Goal: Task Accomplishment & Management: Use online tool/utility

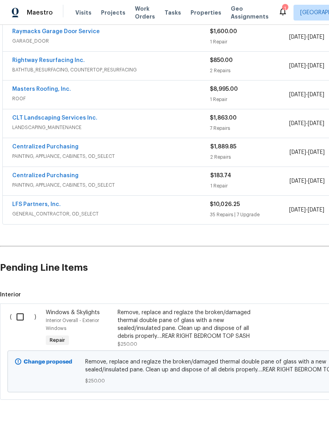
scroll to position [240, 0]
click at [21, 317] on input "checkbox" at bounding box center [23, 317] width 23 height 17
checkbox input "true"
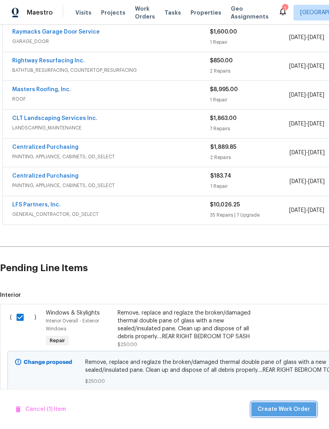
click at [292, 415] on span "Create Work Order" at bounding box center [284, 410] width 53 height 10
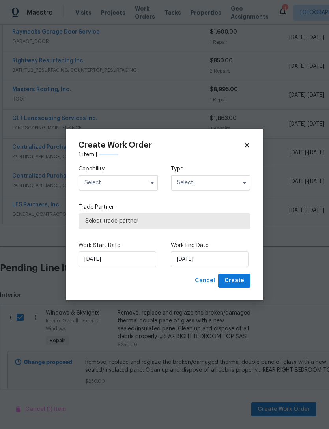
click at [144, 191] on input "text" at bounding box center [119, 183] width 80 height 16
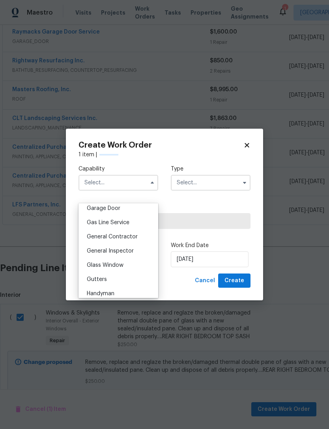
scroll to position [372, 0]
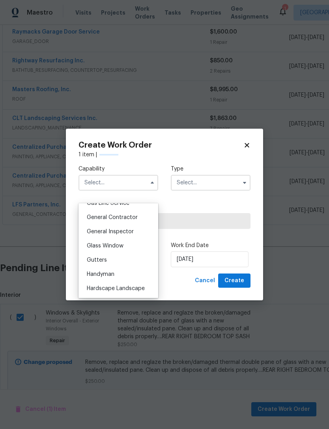
click at [143, 247] on div "Glass Window" at bounding box center [119, 246] width 76 height 14
type input "Glass Window"
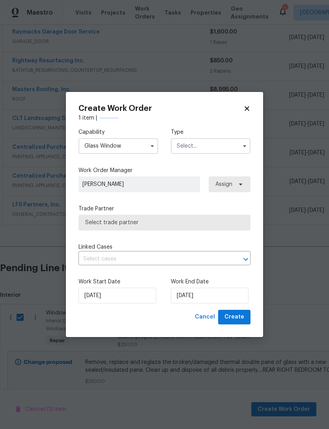
checkbox input "false"
click at [227, 154] on input "text" at bounding box center [211, 146] width 80 height 16
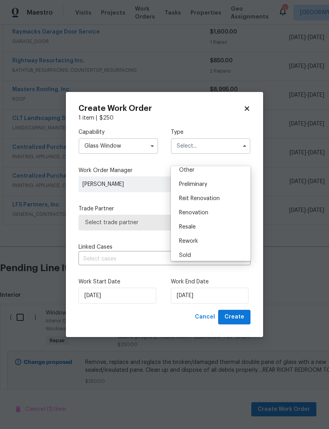
scroll to position [168, 0]
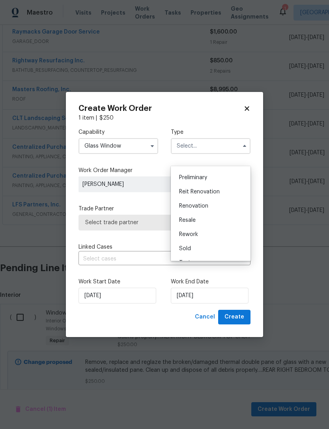
click at [227, 207] on div "Renovation" at bounding box center [211, 206] width 76 height 14
type input "Renovation"
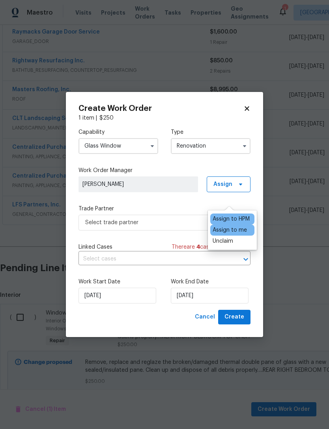
click at [246, 216] on div "Assign to HPM" at bounding box center [231, 219] width 37 height 8
click at [178, 227] on span "Select trade partner" at bounding box center [158, 223] width 147 height 8
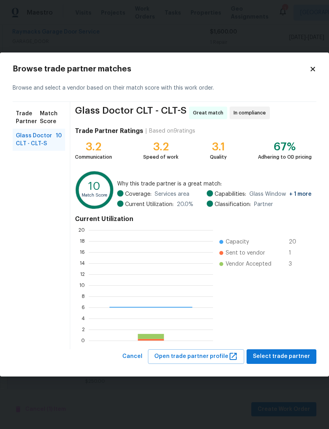
scroll to position [111, 124]
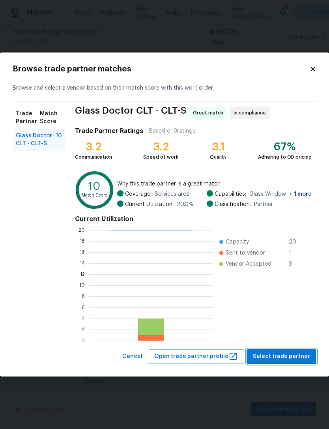
click at [283, 362] on span "Select trade partner" at bounding box center [281, 357] width 57 height 10
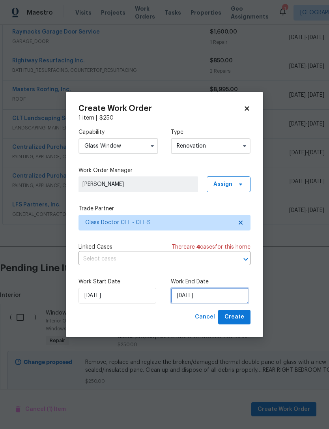
click at [237, 304] on input "[DATE]" at bounding box center [210, 296] width 78 height 16
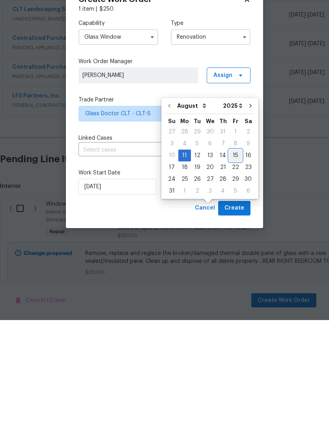
click at [233, 259] on div "15" at bounding box center [235, 264] width 13 height 11
type input "[DATE]"
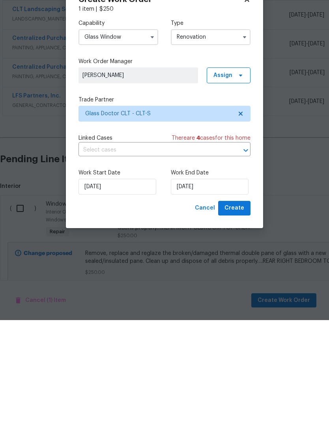
scroll to position [0, 0]
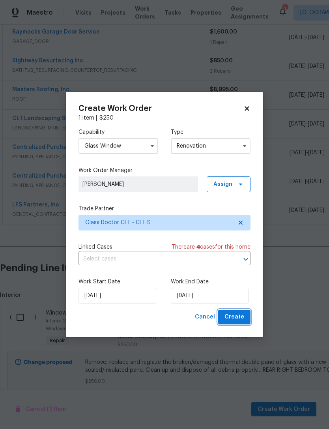
click at [244, 322] on span "Create" at bounding box center [235, 317] width 20 height 10
click at [243, 188] on icon at bounding box center [241, 184] width 6 height 6
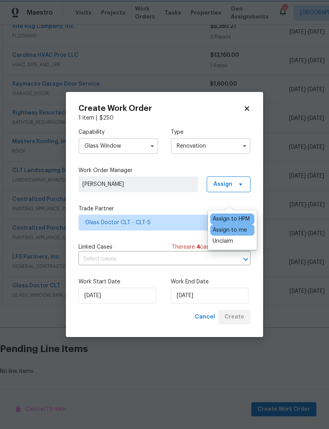
scroll to position [162, 0]
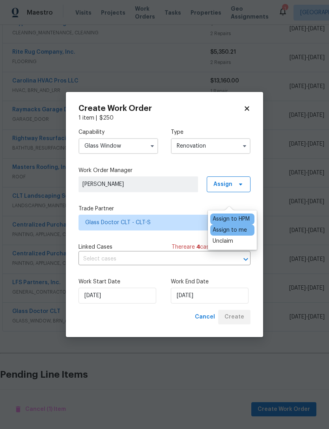
click at [244, 220] on div "Assign to HPM" at bounding box center [231, 219] width 37 height 8
click at [245, 229] on div "Assign to me" at bounding box center [230, 230] width 34 height 8
click at [245, 178] on div "Capability Glass Window Type Renovation Work Order Manager [PERSON_NAME] Assign…" at bounding box center [165, 216] width 172 height 188
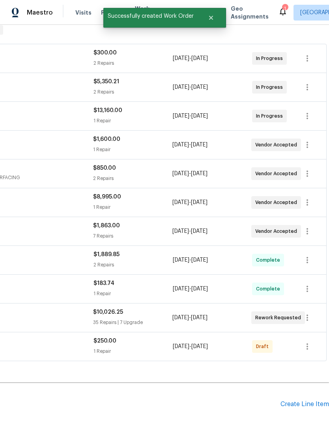
scroll to position [131, 117]
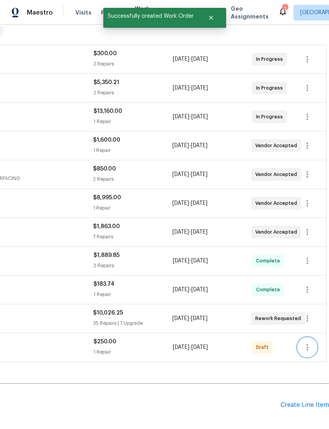
click at [313, 345] on button "button" at bounding box center [307, 347] width 19 height 19
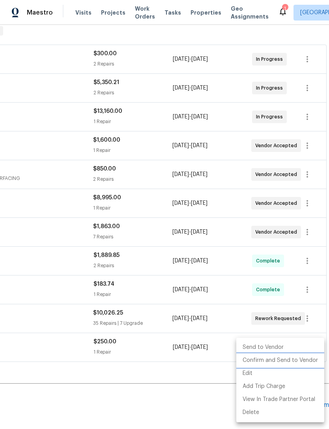
click at [297, 357] on li "Confirm and Send to Vendor" at bounding box center [281, 360] width 88 height 13
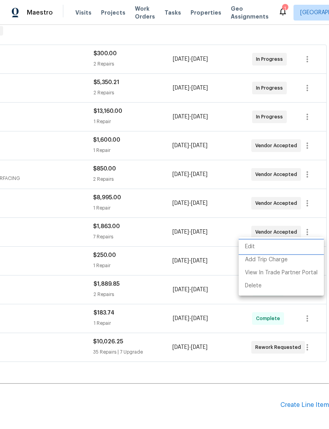
scroll to position [24, 0]
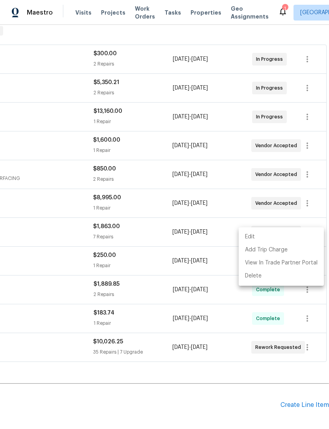
click at [197, 253] on div at bounding box center [164, 214] width 329 height 429
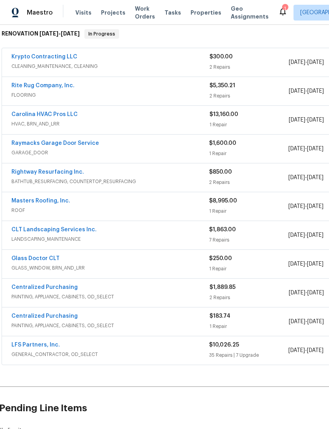
scroll to position [128, 0]
click at [23, 256] on link "Glass Doctor CLT" at bounding box center [36, 259] width 48 height 6
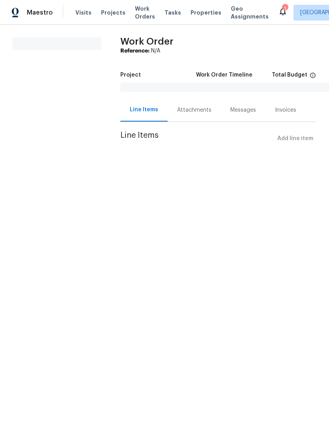
click at [272, 94] on figure "Total Budget $0.00" at bounding box center [310, 82] width 76 height 21
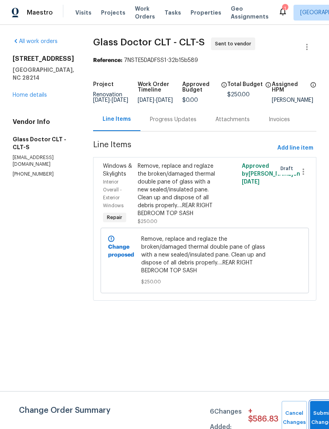
click at [317, 407] on button "Submit Changes" at bounding box center [322, 418] width 25 height 34
click at [170, 124] on div "Progress Updates" at bounding box center [173, 120] width 47 height 8
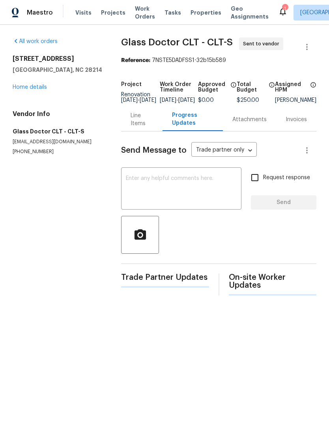
click at [189, 186] on textarea at bounding box center [181, 190] width 111 height 28
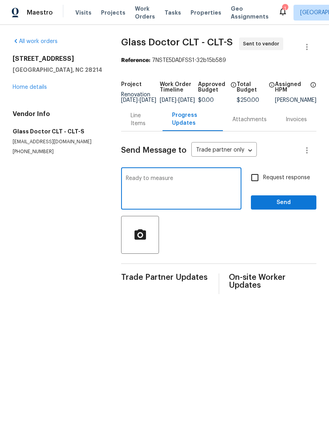
type textarea "Ready to measure"
click at [256, 183] on input "Request response" at bounding box center [255, 177] width 17 height 17
checkbox input "true"
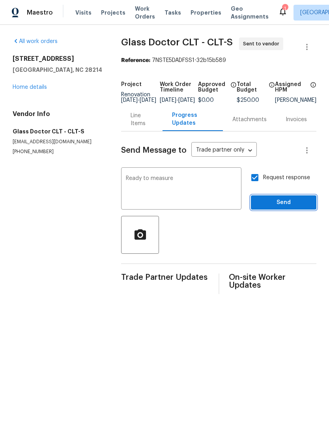
click at [275, 208] on span "Send" at bounding box center [283, 203] width 53 height 10
